Goal: Find specific page/section: Find specific page/section

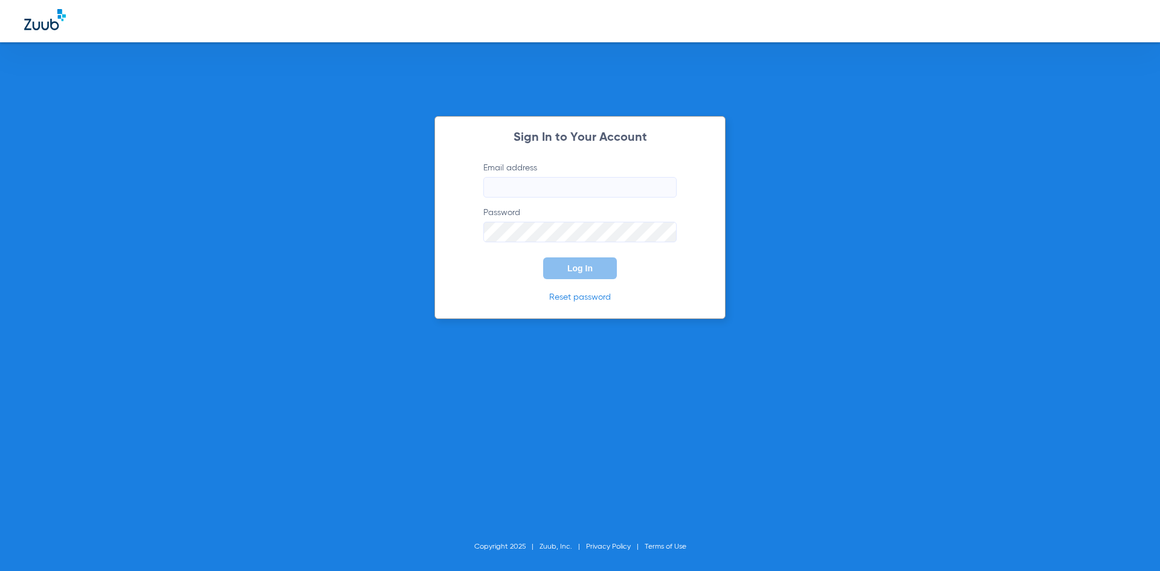
type input "[EMAIL_ADDRESS][DOMAIN_NAME]"
click at [580, 274] on button "Log In" at bounding box center [580, 268] width 74 height 22
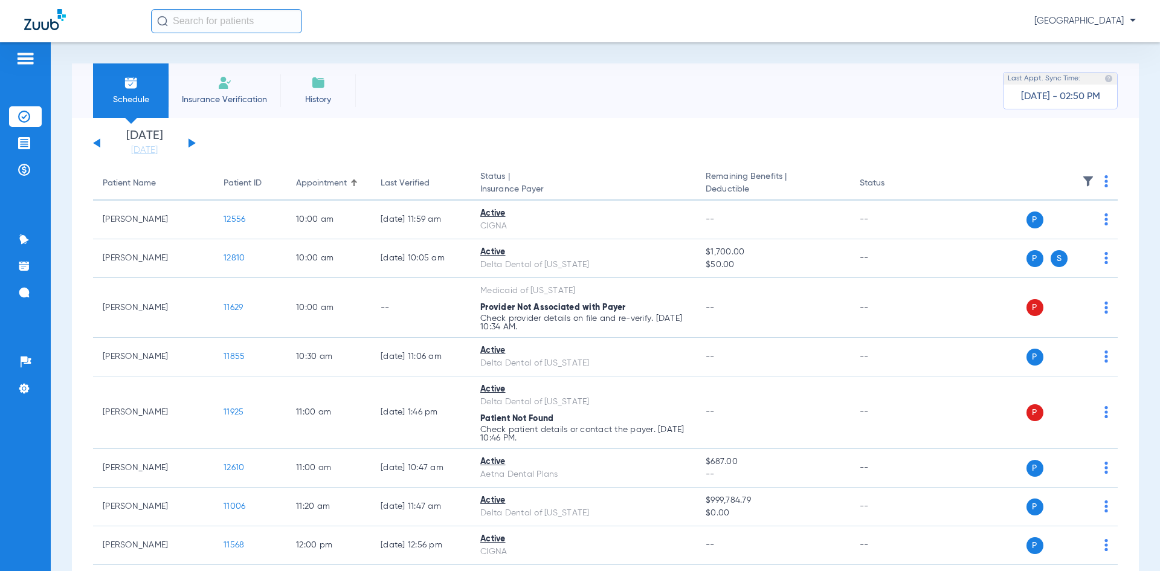
click at [25, 56] on img at bounding box center [25, 58] width 19 height 15
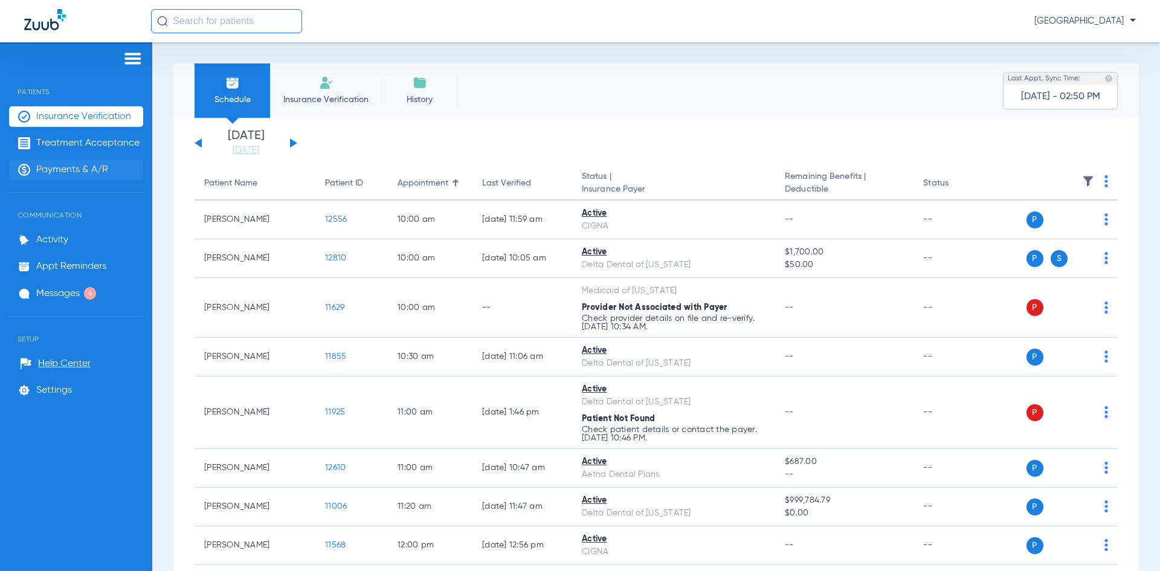
click at [51, 171] on span "Payments & A/R" at bounding box center [72, 170] width 72 height 12
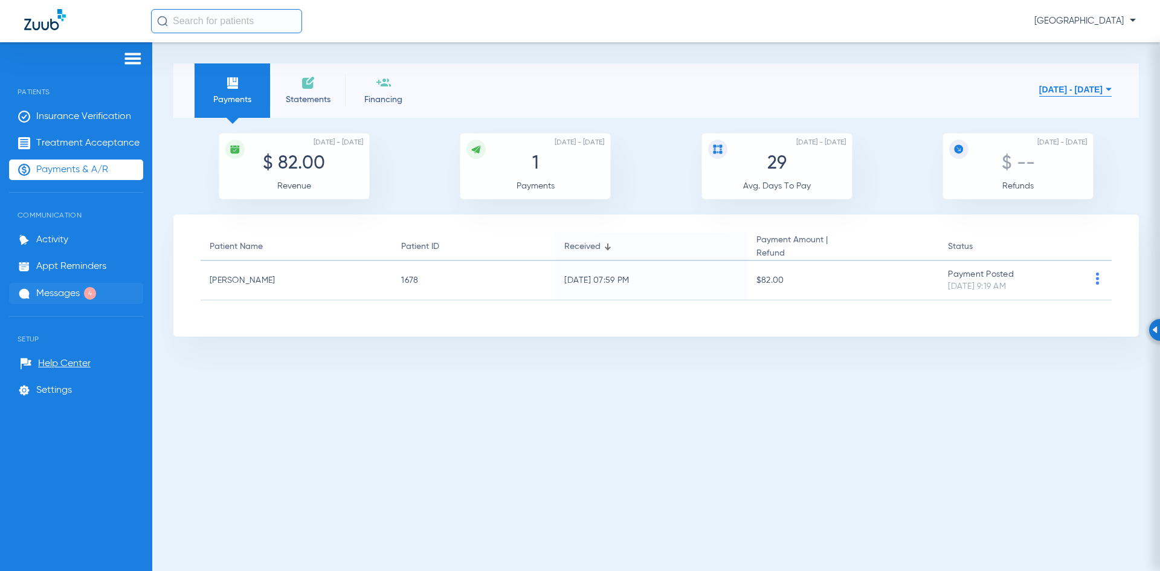
click at [56, 294] on span "Messages" at bounding box center [58, 294] width 44 height 12
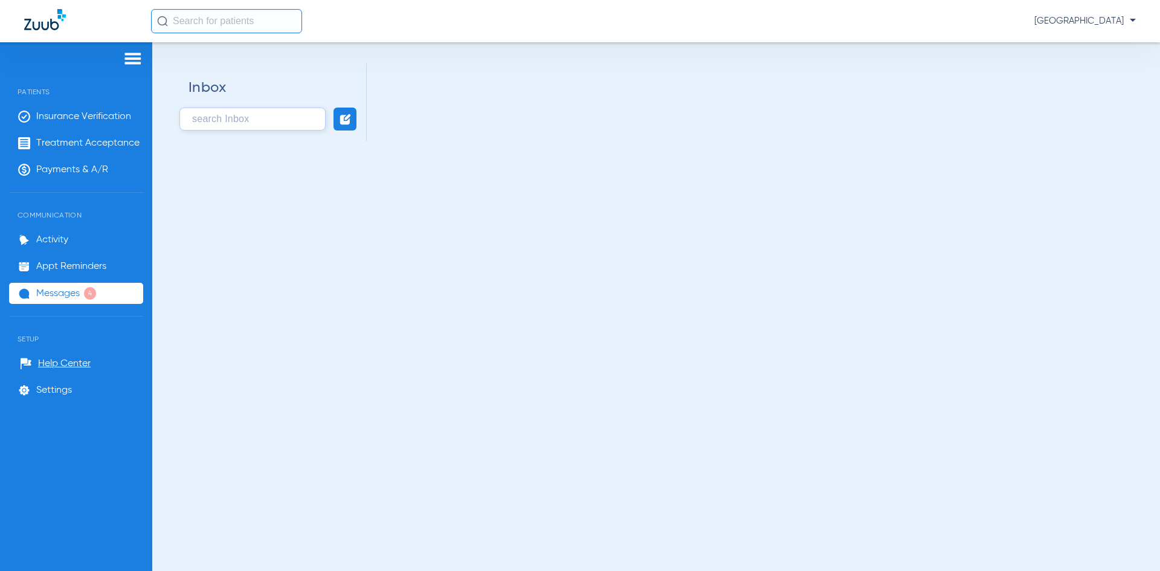
click at [79, 296] on span "Messages" at bounding box center [58, 294] width 44 height 12
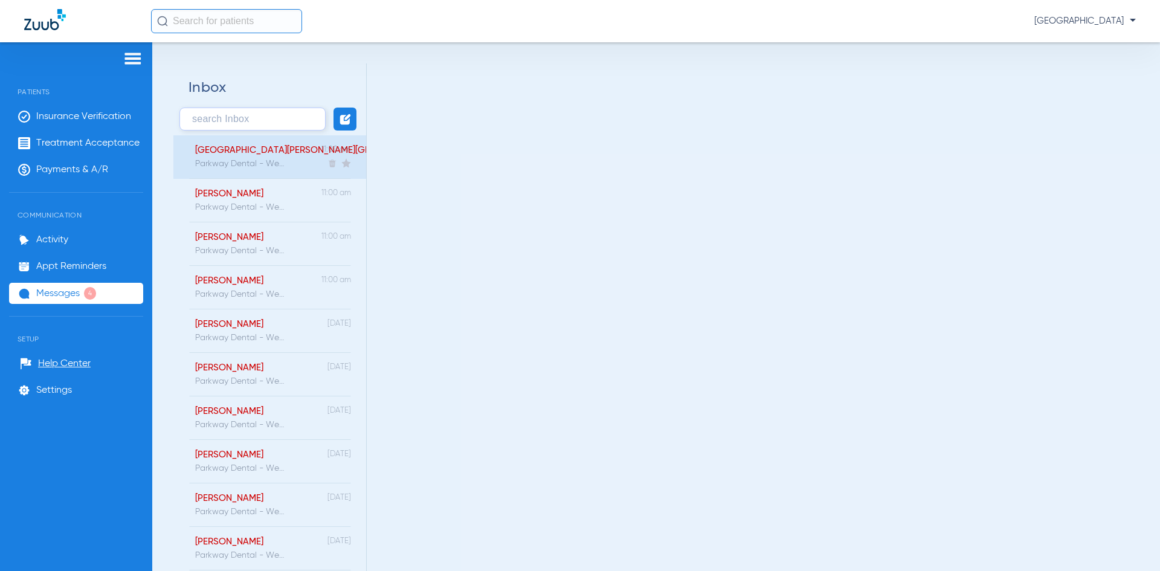
click at [234, 154] on div "[GEOGRAPHIC_DATA][PERSON_NAME][GEOGRAPHIC_DATA]" at bounding box center [240, 150] width 90 height 11
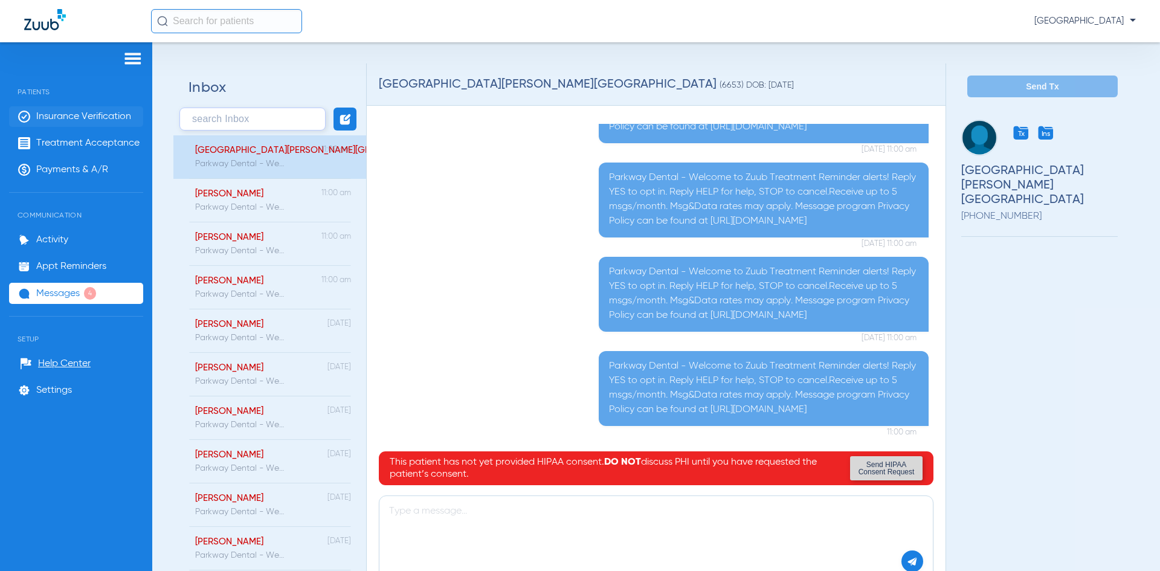
click at [54, 112] on span "Insurance Verification" at bounding box center [83, 117] width 95 height 12
